Goal: Task Accomplishment & Management: Manage account settings

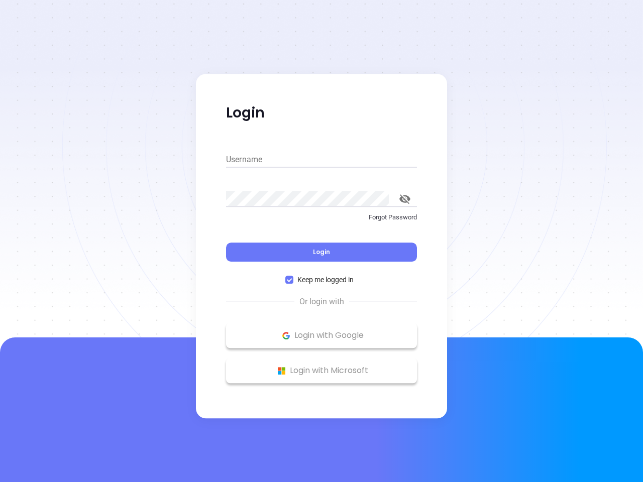
click at [321, 241] on div "Login" at bounding box center [321, 245] width 191 height 31
click at [321, 160] on input "Username" at bounding box center [321, 160] width 191 height 16
click at [405, 199] on icon "toggle password visibility" at bounding box center [404, 199] width 11 height 10
click at [321, 252] on span "Login" at bounding box center [321, 251] width 17 height 9
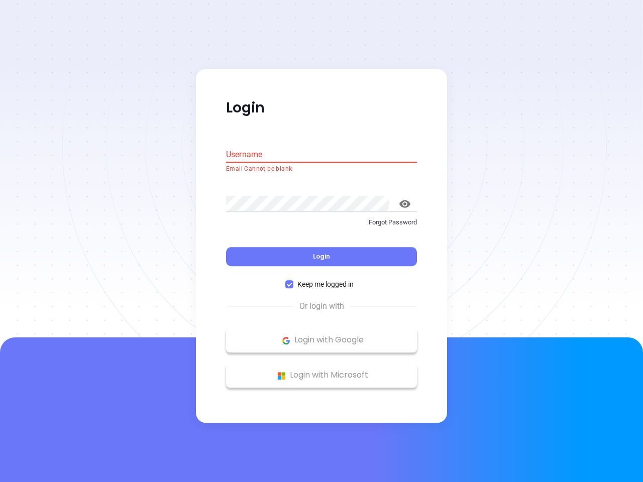
click at [321, 280] on span "Keep me logged in" at bounding box center [325, 284] width 64 height 11
click at [293, 281] on input "Keep me logged in" at bounding box center [289, 285] width 8 height 8
checkbox input "false"
click at [321, 335] on p "Login with Google" at bounding box center [321, 340] width 181 height 15
click at [321, 370] on p "Login with Microsoft" at bounding box center [321, 375] width 181 height 15
